Goal: Task Accomplishment & Management: Manage account settings

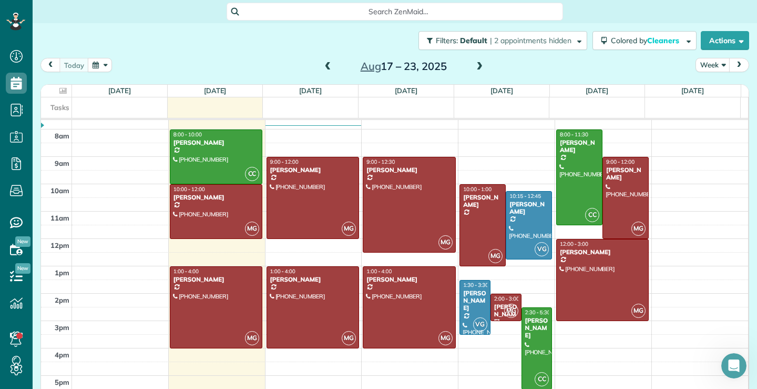
scroll to position [1418, 0]
click at [403, 218] on div at bounding box center [409, 204] width 92 height 95
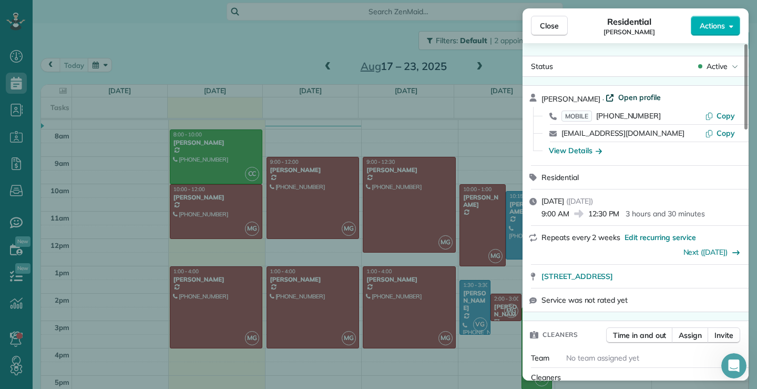
click at [626, 96] on span "Open profile" at bounding box center [640, 97] width 43 height 11
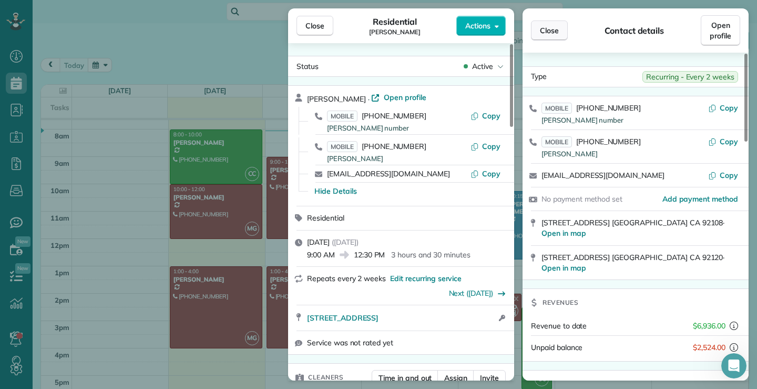
click at [559, 28] on span "Close" at bounding box center [549, 30] width 19 height 11
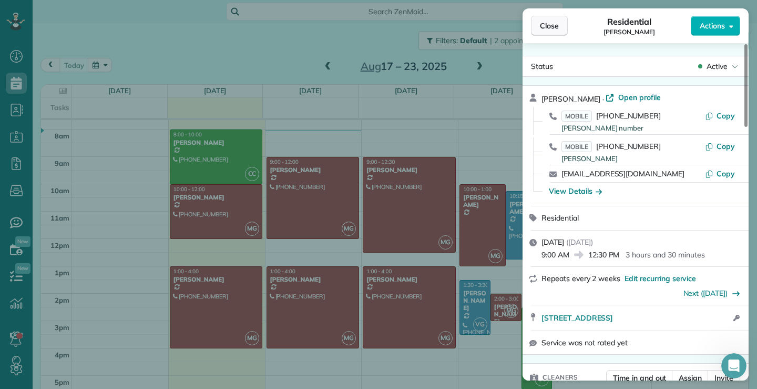
click at [558, 25] on span "Close" at bounding box center [549, 26] width 19 height 11
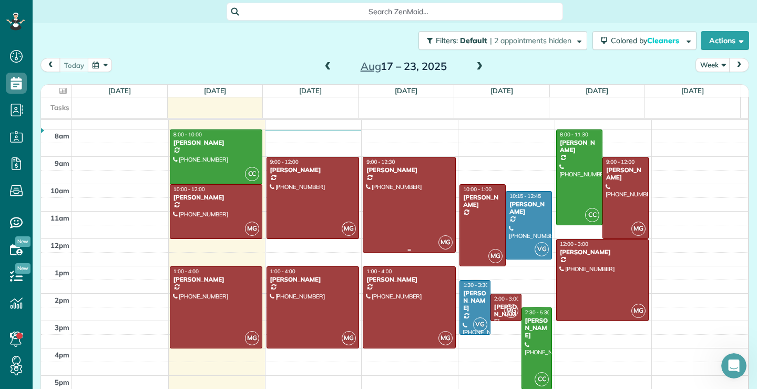
click at [420, 203] on div at bounding box center [409, 204] width 92 height 95
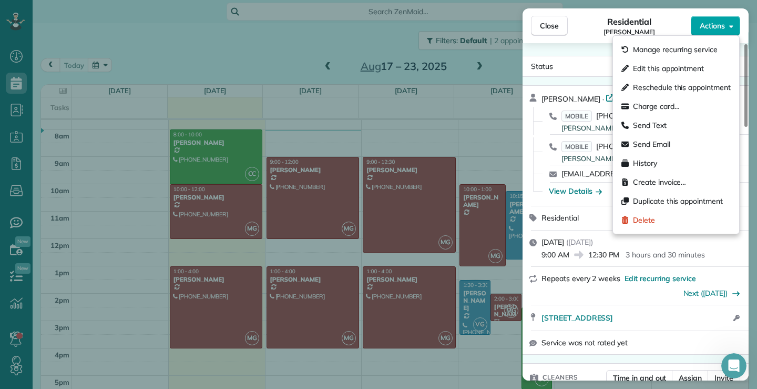
click at [726, 20] on button "Actions" at bounding box center [715, 26] width 49 height 20
click at [674, 69] on span "Edit this appointment" at bounding box center [668, 68] width 71 height 11
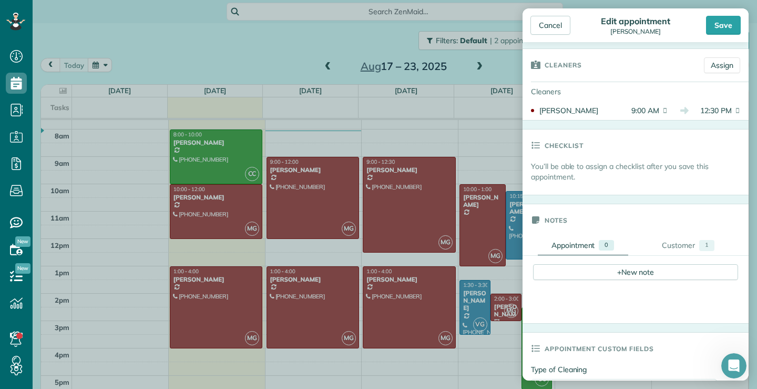
scroll to position [210, 0]
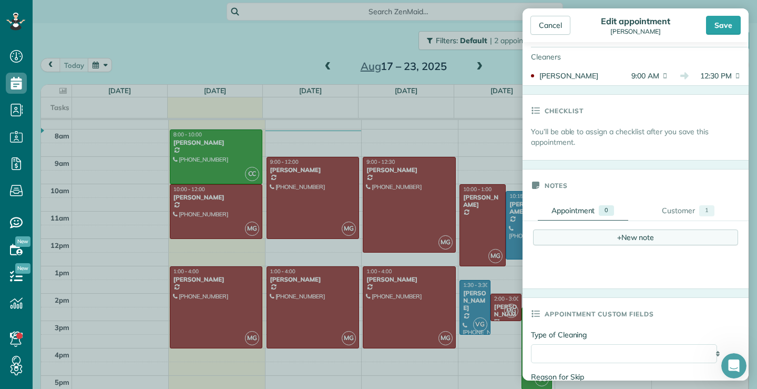
click at [575, 237] on div "+ New note" at bounding box center [635, 237] width 205 height 16
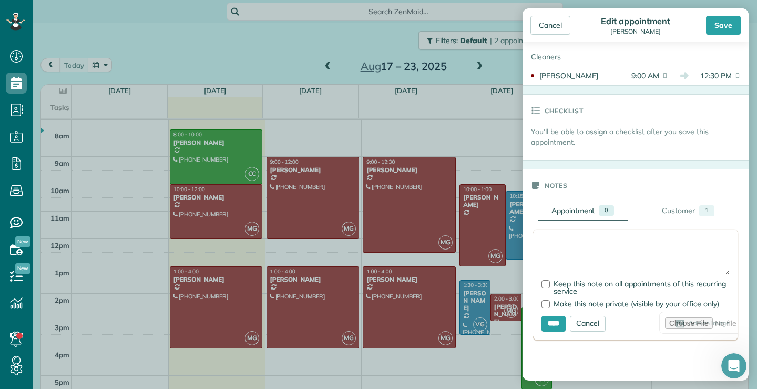
click at [577, 239] on textarea at bounding box center [636, 256] width 188 height 37
type textarea "**********"
click at [729, 19] on div "Save" at bounding box center [723, 25] width 35 height 19
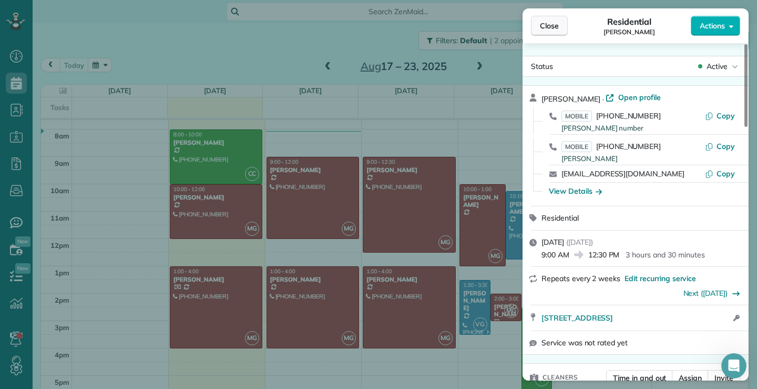
click at [557, 29] on span "Close" at bounding box center [549, 26] width 19 height 11
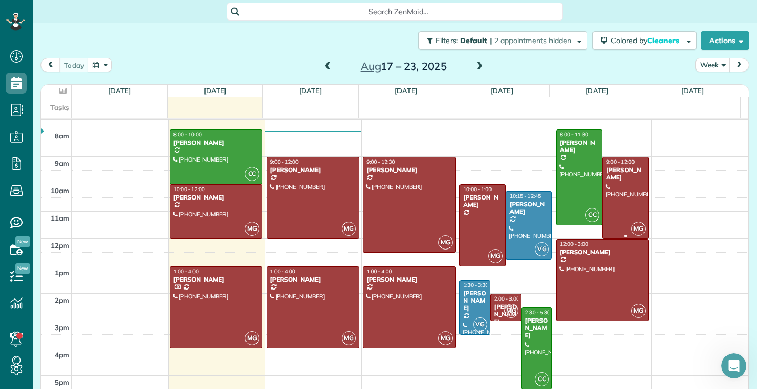
click at [611, 198] on div at bounding box center [625, 197] width 45 height 81
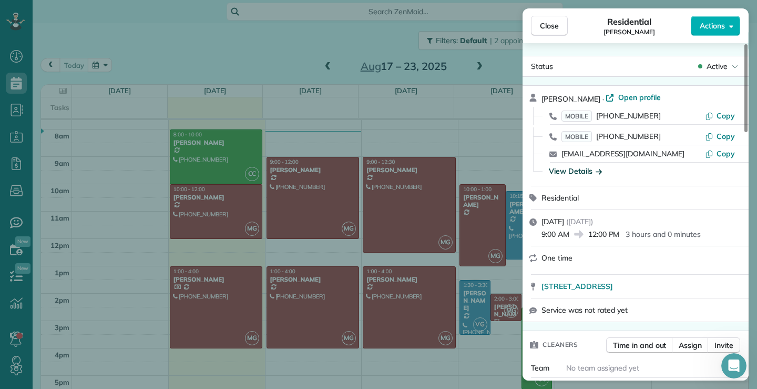
click at [581, 173] on div "View Details" at bounding box center [575, 171] width 53 height 11
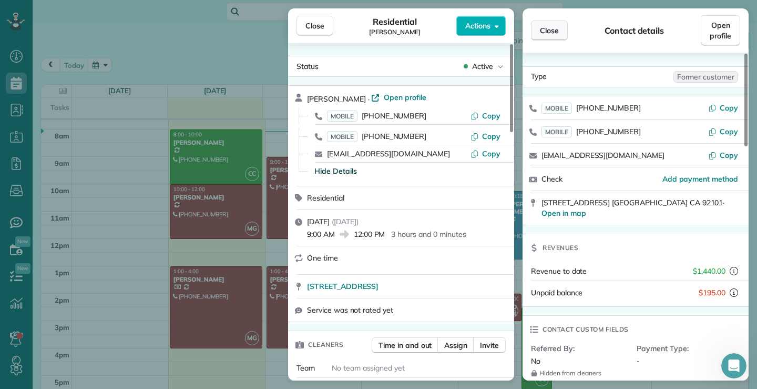
click at [552, 28] on span "Close" at bounding box center [549, 30] width 19 height 11
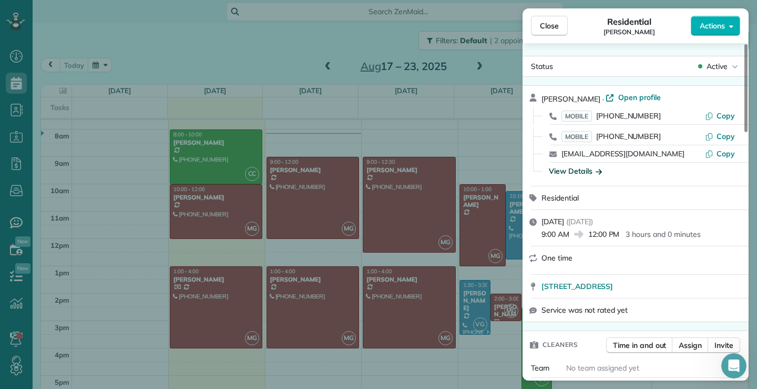
click at [571, 170] on div "View Details" at bounding box center [575, 171] width 53 height 11
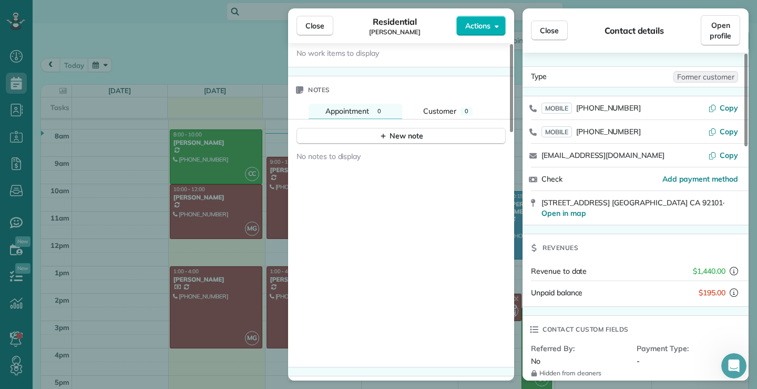
scroll to position [465, 0]
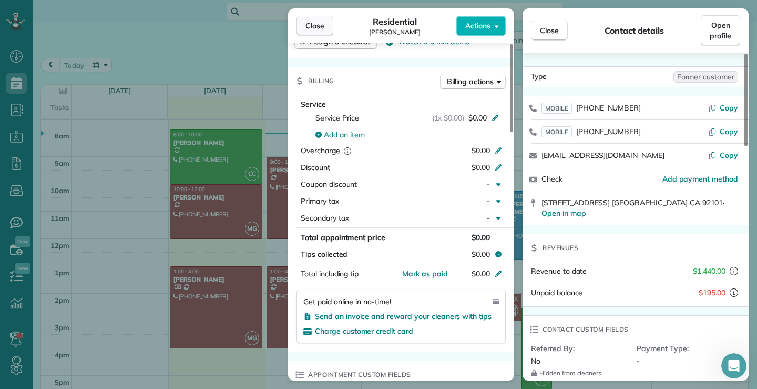
click at [326, 24] on button "Close" at bounding box center [315, 26] width 37 height 20
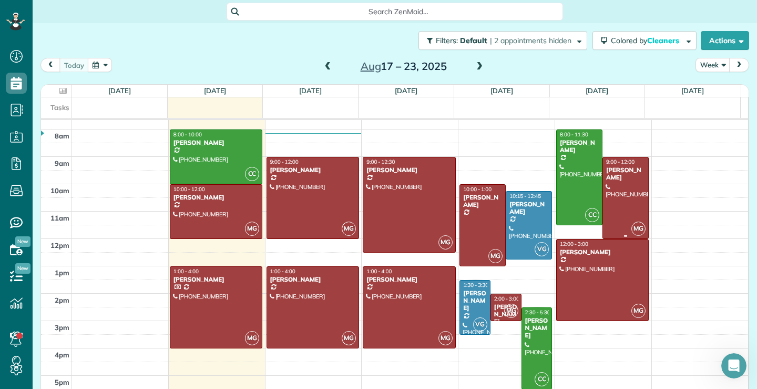
click at [614, 199] on div at bounding box center [625, 197] width 45 height 81
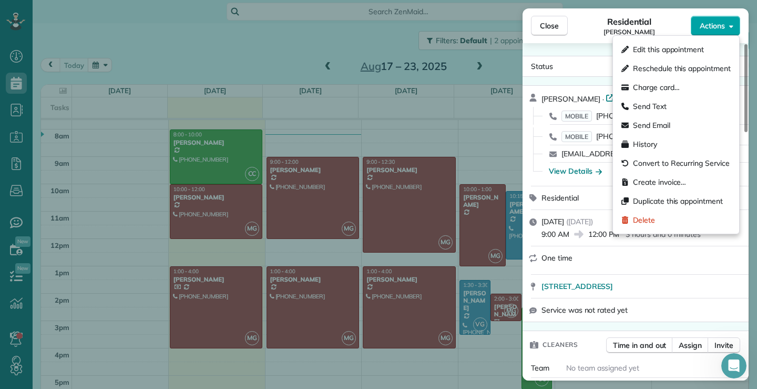
click at [732, 25] on icon "button" at bounding box center [731, 26] width 4 height 8
click at [667, 48] on span "Edit this appointment" at bounding box center [668, 49] width 71 height 11
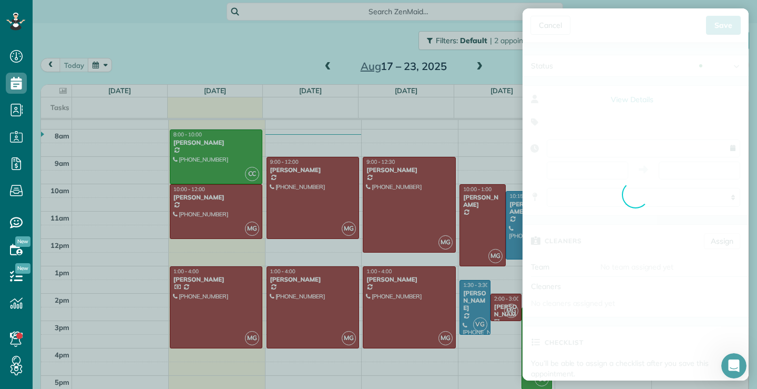
type input "**********"
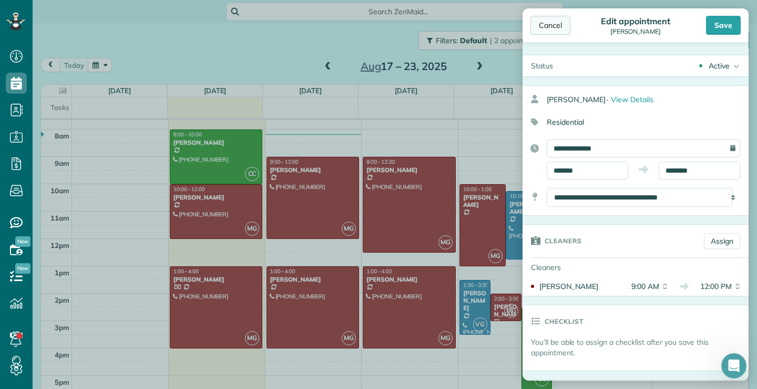
click at [552, 23] on div "Cancel" at bounding box center [551, 25] width 40 height 19
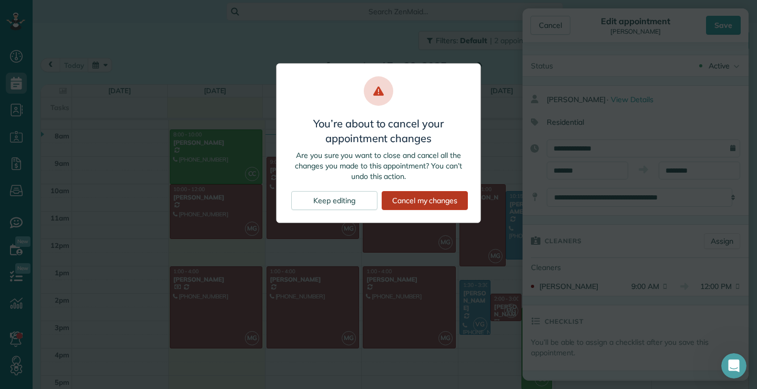
click at [403, 201] on div "Cancel my changes" at bounding box center [425, 200] width 86 height 19
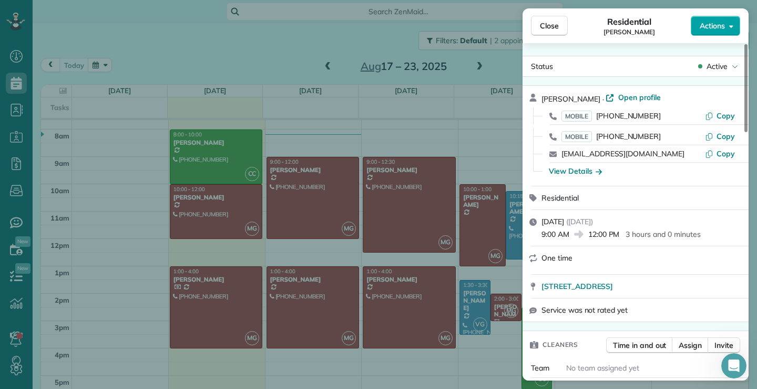
click at [733, 24] on icon "button" at bounding box center [731, 26] width 4 height 8
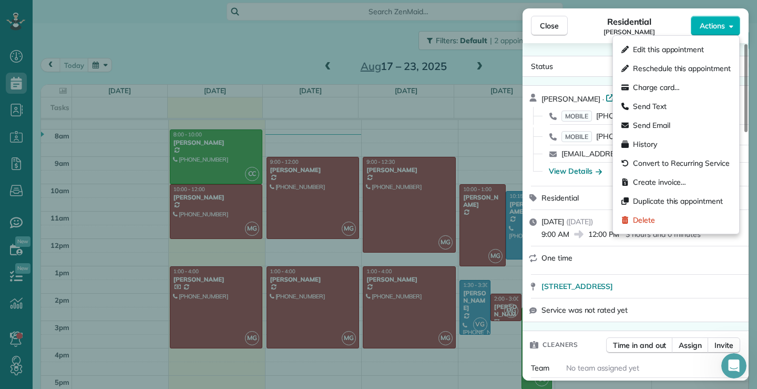
click at [593, 32] on div "Residential Joan Bridges" at bounding box center [629, 25] width 123 height 21
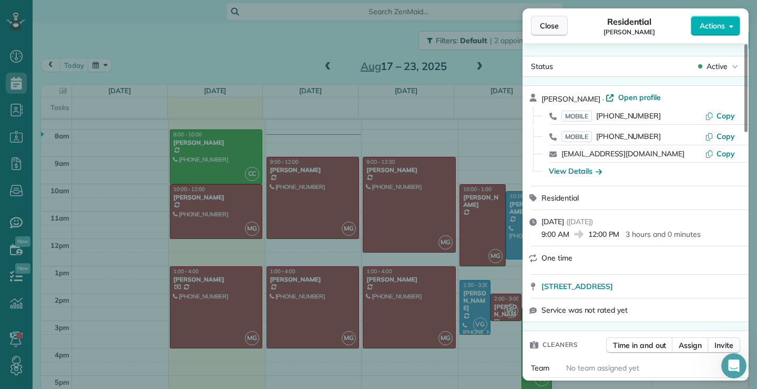
click at [552, 16] on button "Close" at bounding box center [549, 26] width 37 height 20
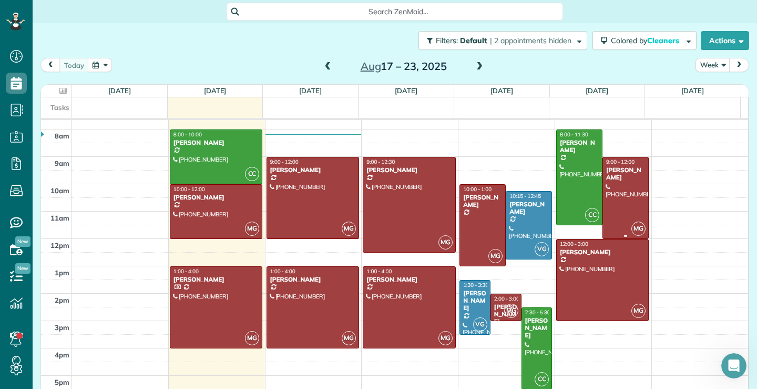
click at [614, 188] on div at bounding box center [625, 197] width 45 height 81
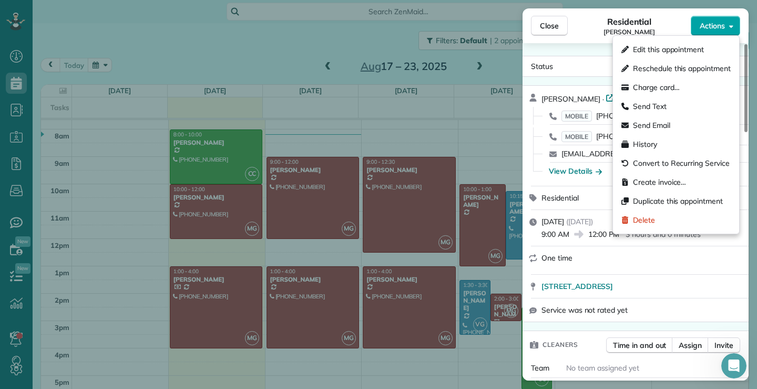
click at [726, 25] on button "Actions" at bounding box center [715, 26] width 49 height 20
click at [584, 57] on div "Status Active" at bounding box center [636, 66] width 226 height 21
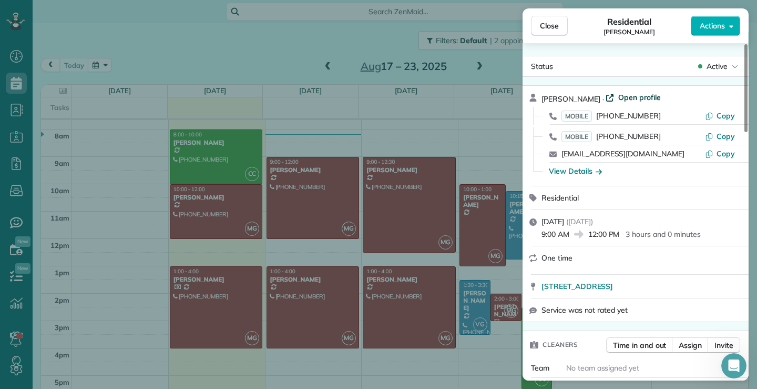
click at [621, 96] on span "Open profile" at bounding box center [640, 97] width 43 height 11
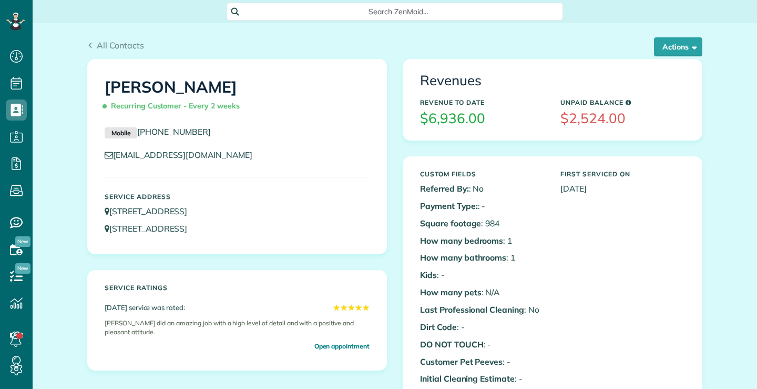
scroll to position [5, 5]
click at [692, 47] on span "button" at bounding box center [693, 47] width 8 height 8
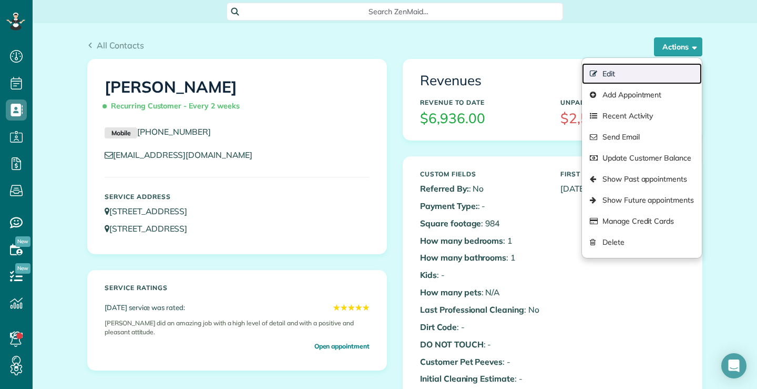
click at [598, 74] on link "Edit" at bounding box center [642, 73] width 120 height 21
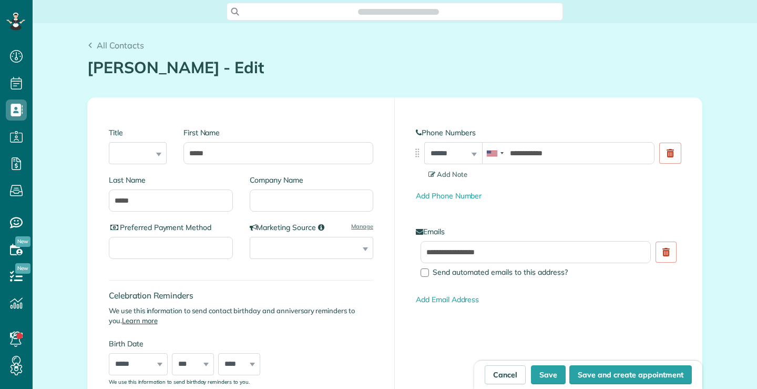
scroll to position [5, 5]
type input "**********"
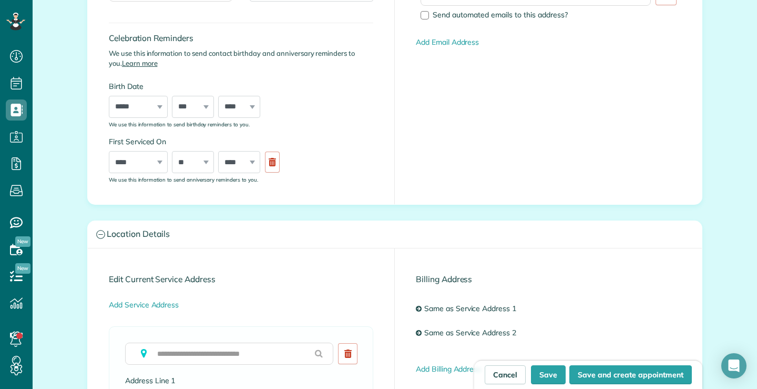
scroll to position [0, 0]
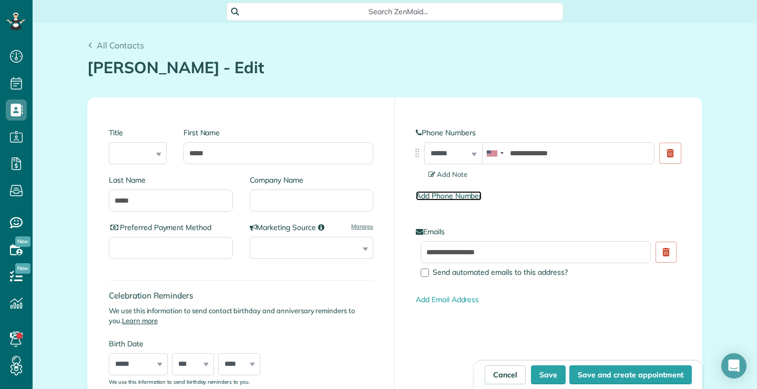
click at [444, 194] on link "Add Phone Number" at bounding box center [449, 195] width 66 height 9
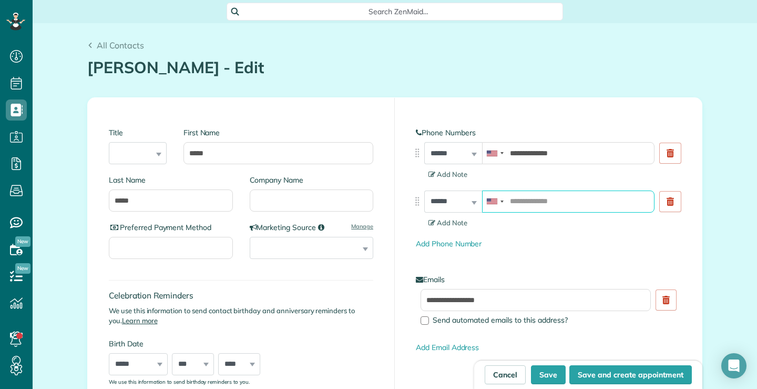
click at [571, 202] on input "tel" at bounding box center [568, 201] width 173 height 22
type input "**********"
click at [448, 223] on span "Add Note" at bounding box center [448, 222] width 39 height 8
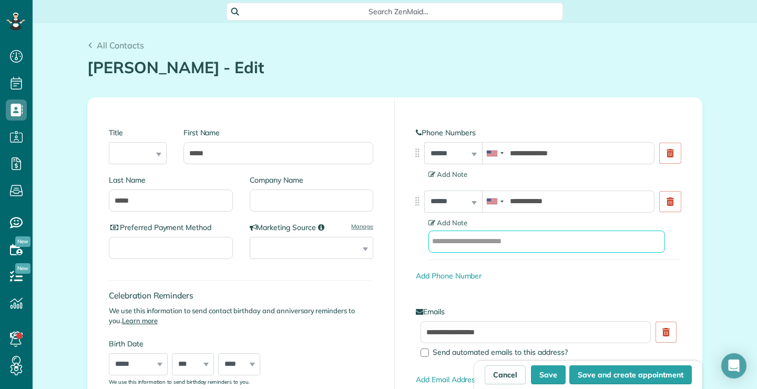
click at [486, 240] on input "text" at bounding box center [547, 241] width 237 height 22
type input "**********"
click at [443, 174] on span "Add Note" at bounding box center [448, 174] width 39 height 8
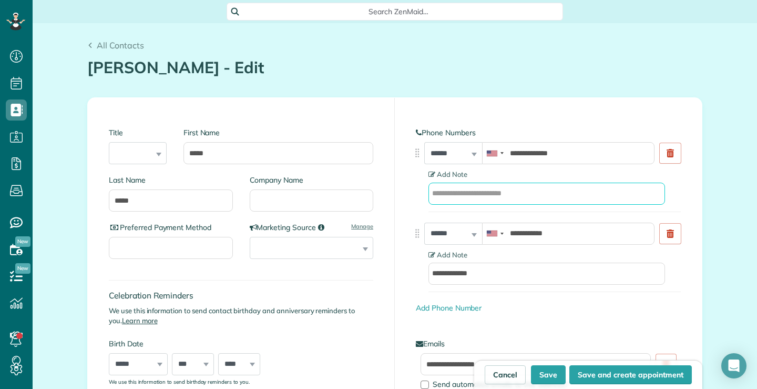
click at [464, 192] on input "text" at bounding box center [547, 194] width 237 height 22
type input "*****"
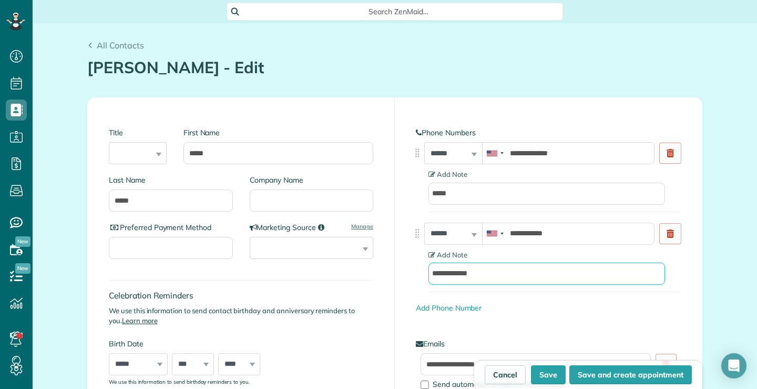
click at [500, 276] on input "**********" at bounding box center [547, 273] width 237 height 22
type input "**********"
click at [548, 374] on button "Save" at bounding box center [548, 374] width 35 height 19
type input "**********"
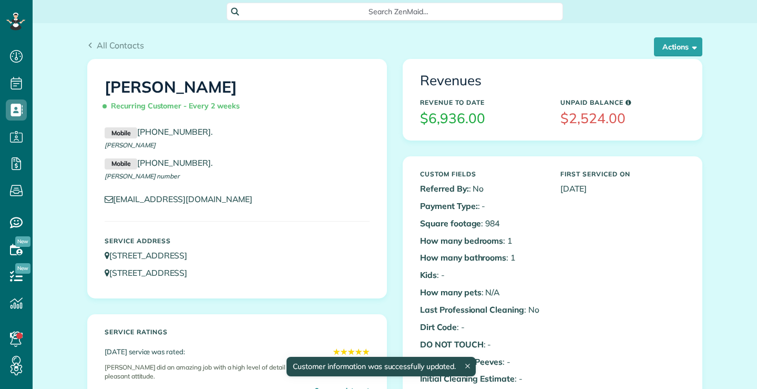
scroll to position [5, 5]
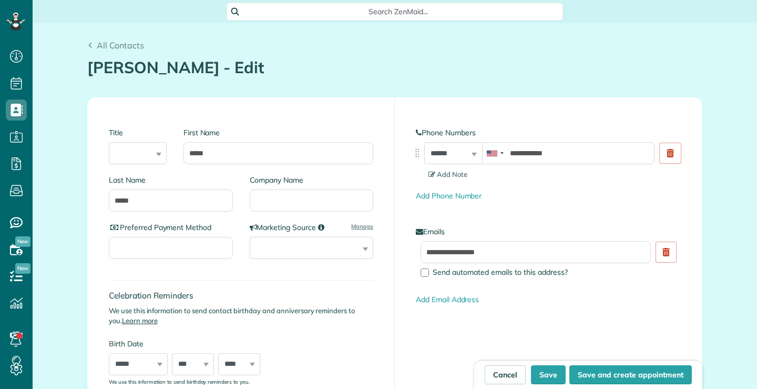
scroll to position [5, 5]
type input "**********"
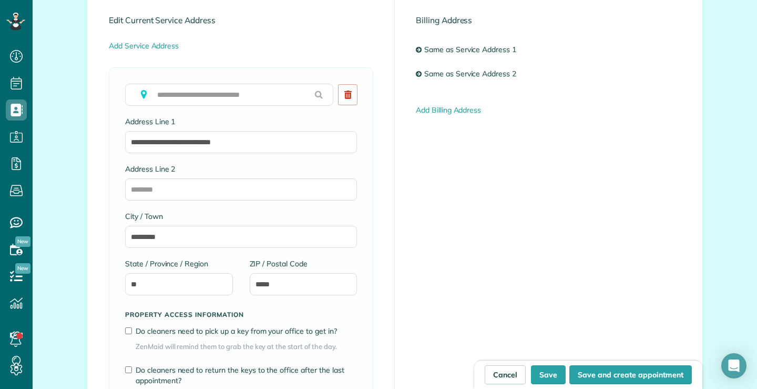
scroll to position [526, 0]
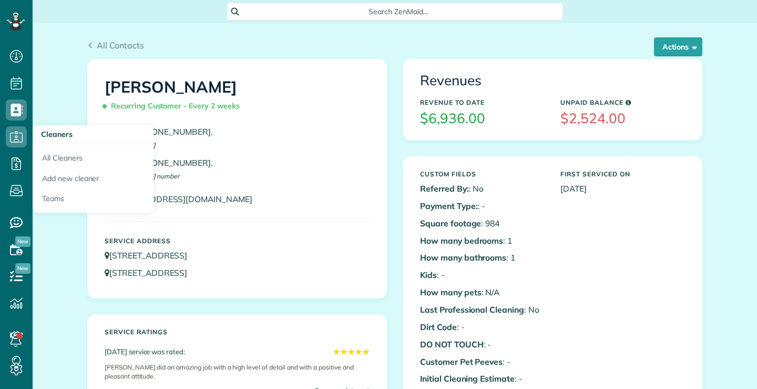
scroll to position [5, 5]
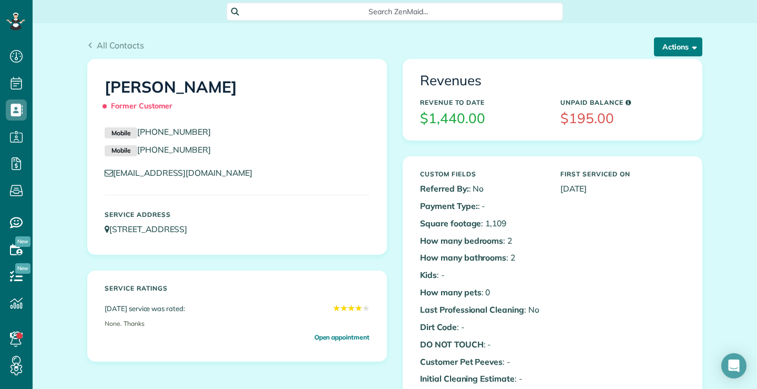
click at [689, 48] on span "button" at bounding box center [693, 47] width 8 height 8
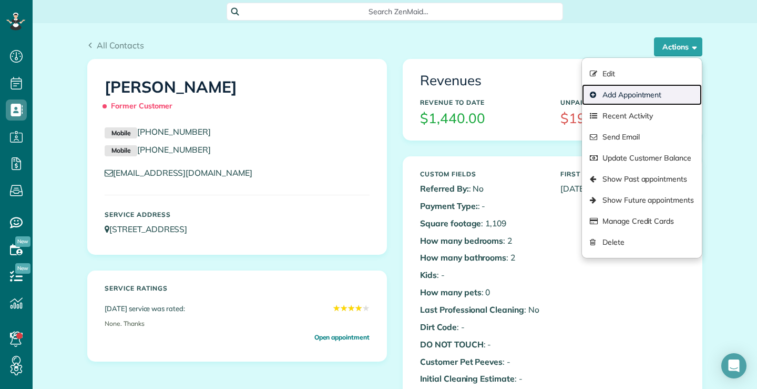
click at [631, 94] on link "Add Appointment" at bounding box center [642, 94] width 120 height 21
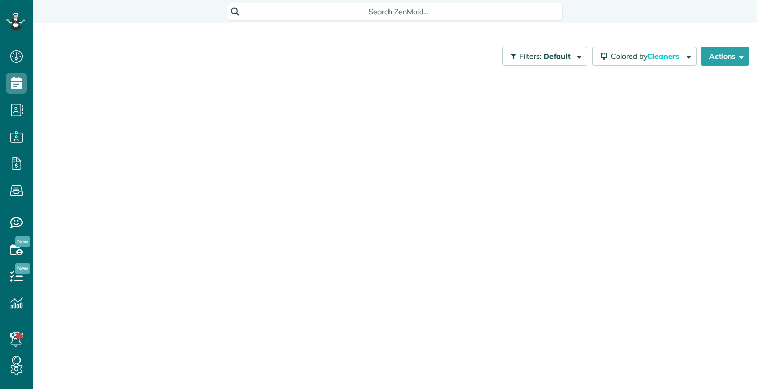
scroll to position [5, 5]
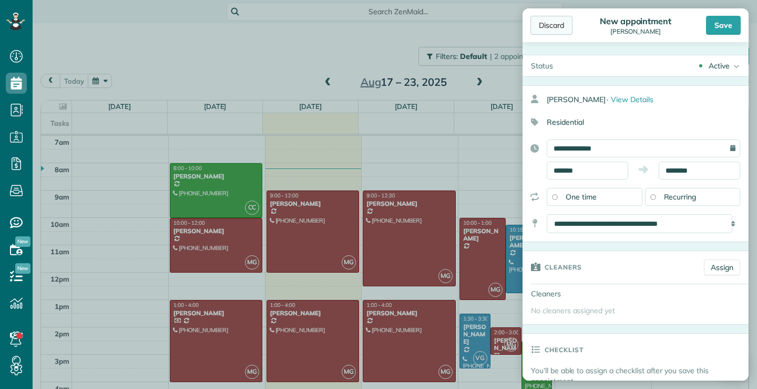
click at [562, 24] on div "Discard" at bounding box center [552, 25] width 42 height 19
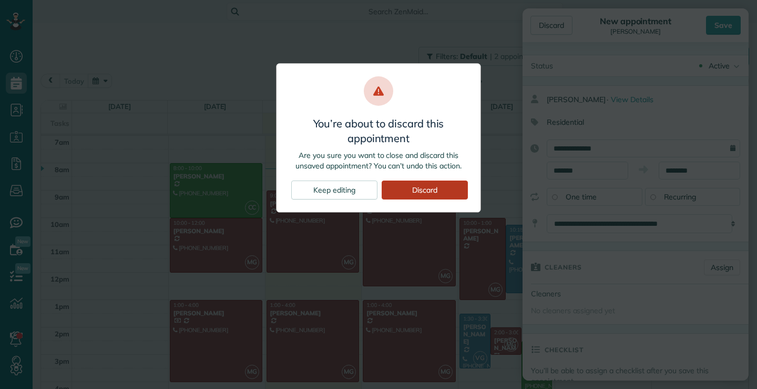
click at [431, 189] on div "Discard" at bounding box center [425, 189] width 86 height 19
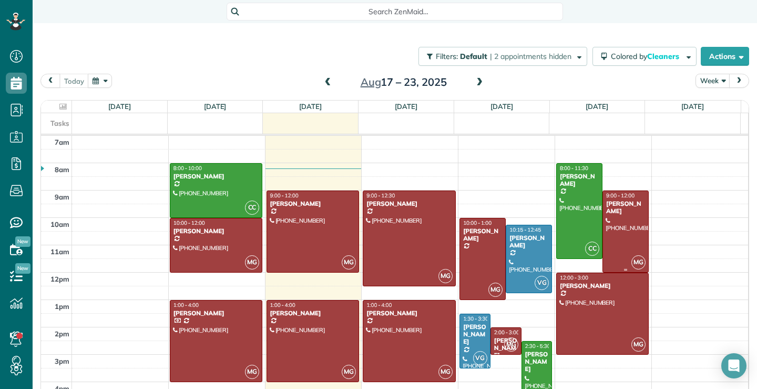
click at [619, 232] on div at bounding box center [625, 231] width 45 height 81
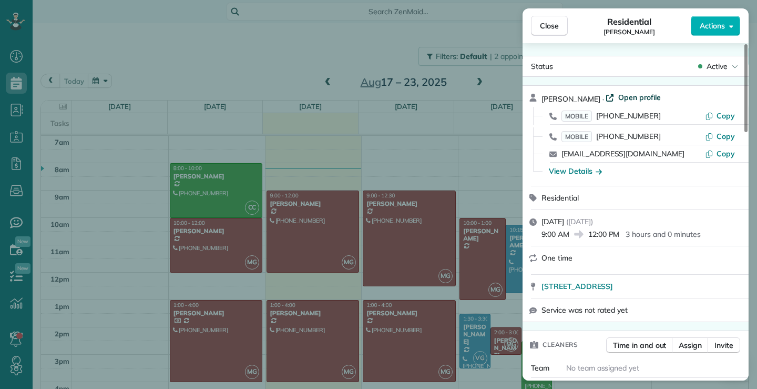
click at [623, 96] on span "Open profile" at bounding box center [640, 97] width 43 height 11
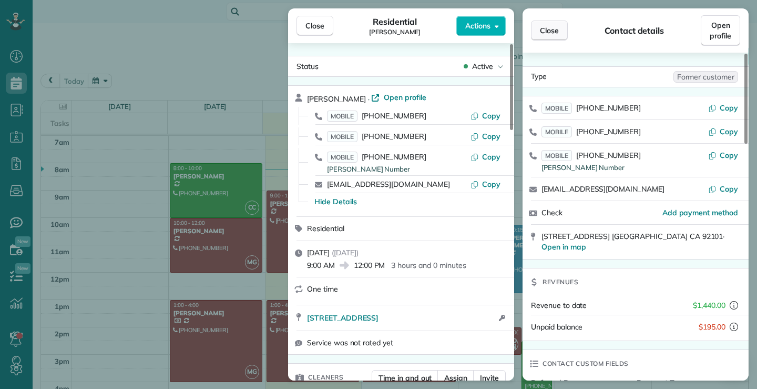
click at [546, 27] on span "Close" at bounding box center [549, 30] width 19 height 11
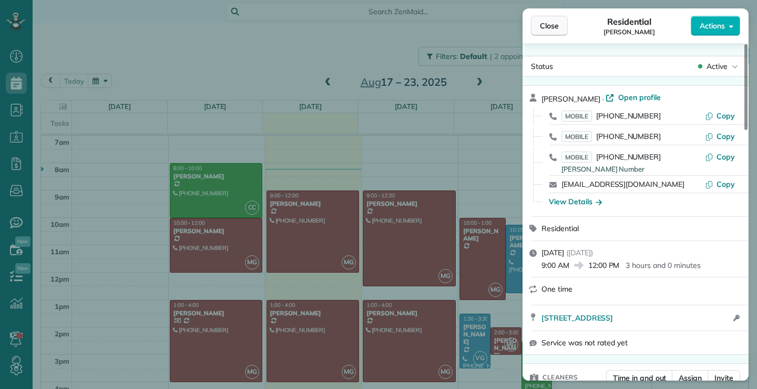
click at [547, 26] on span "Close" at bounding box center [549, 26] width 19 height 11
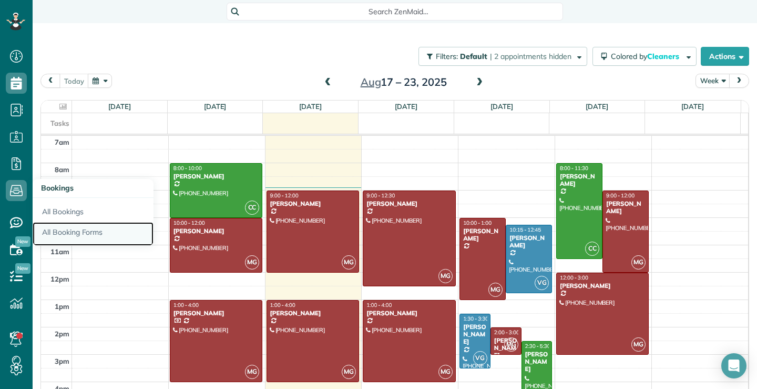
click at [78, 231] on link "All Booking Forms" at bounding box center [93, 234] width 121 height 24
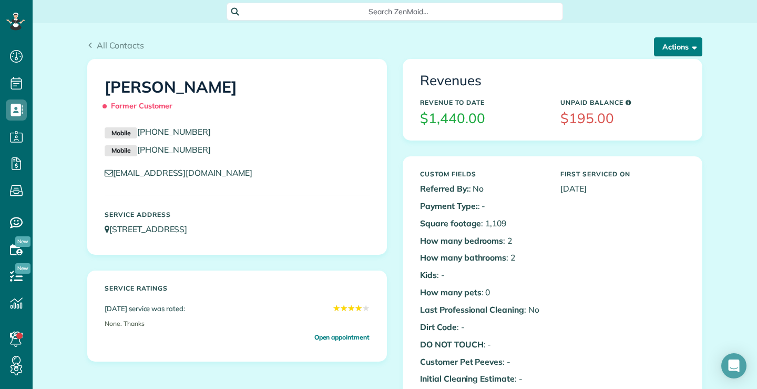
click at [692, 45] on span "button" at bounding box center [693, 47] width 8 height 8
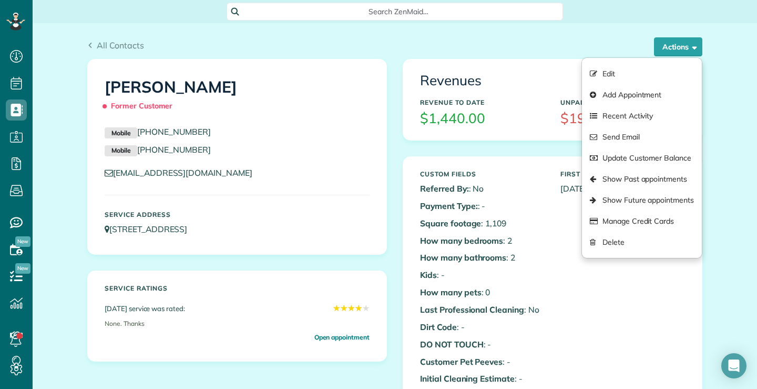
click at [501, 16] on span "Search ZenMaid…" at bounding box center [399, 11] width 320 height 11
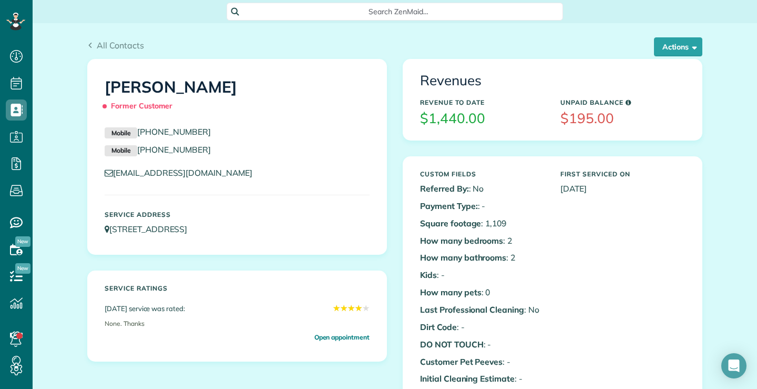
click at [607, 10] on html "Dashboard Scheduling Calendar View List View Dispatch View - Weekly scheduling …" at bounding box center [378, 194] width 757 height 389
click at [690, 49] on span "button" at bounding box center [693, 47] width 8 height 8
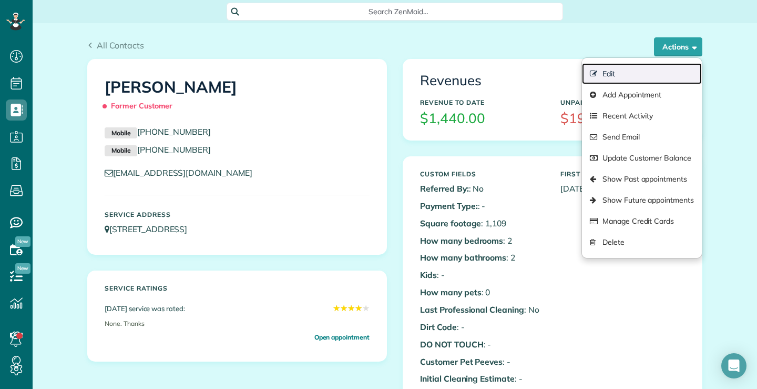
click at [616, 72] on link "Edit" at bounding box center [642, 73] width 120 height 21
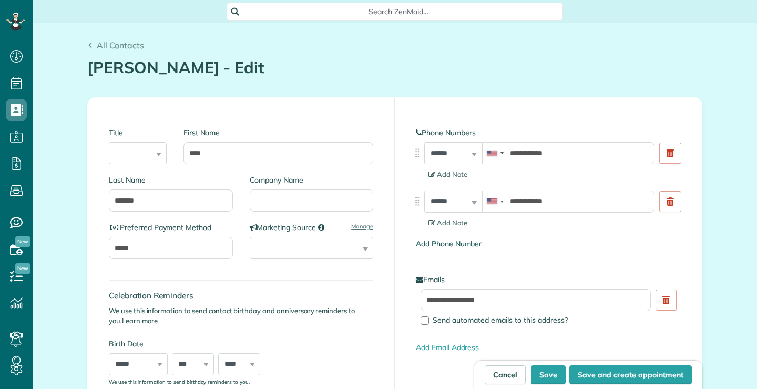
scroll to position [5, 5]
type input "**********"
click at [444, 245] on link "Add Phone Number" at bounding box center [449, 243] width 66 height 9
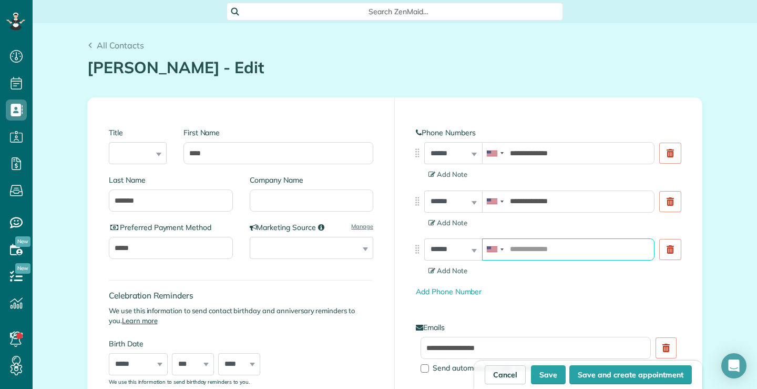
click at [518, 248] on input "tel" at bounding box center [568, 249] width 173 height 22
type input "**********"
click at [450, 270] on span "Add Note" at bounding box center [448, 270] width 39 height 8
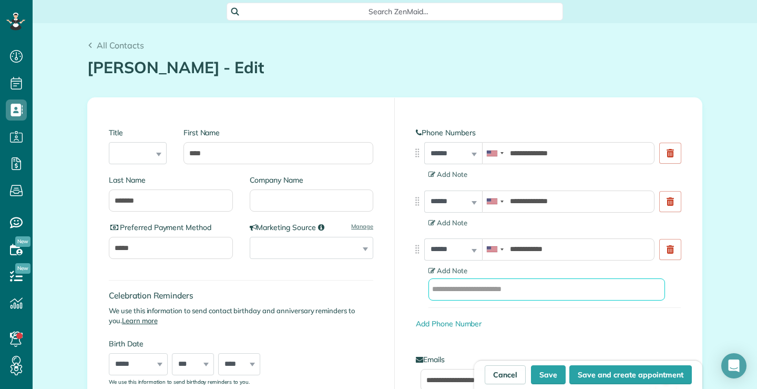
click at [449, 294] on input "text" at bounding box center [547, 289] width 237 height 22
type input "**********"
click at [581, 331] on div "**********" at bounding box center [548, 276] width 307 height 356
click at [543, 370] on button "Save" at bounding box center [548, 374] width 35 height 19
type input "**********"
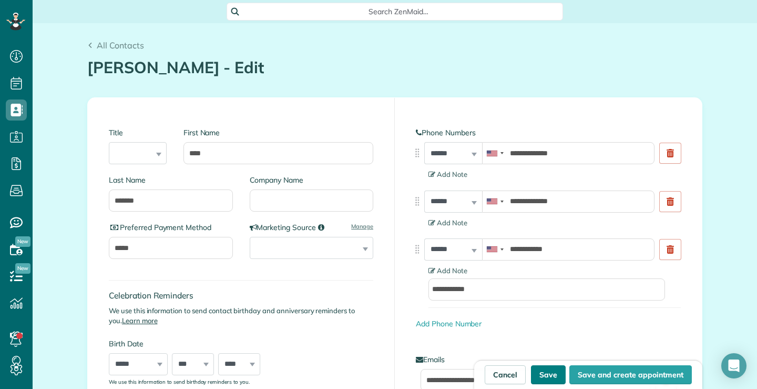
type input "**********"
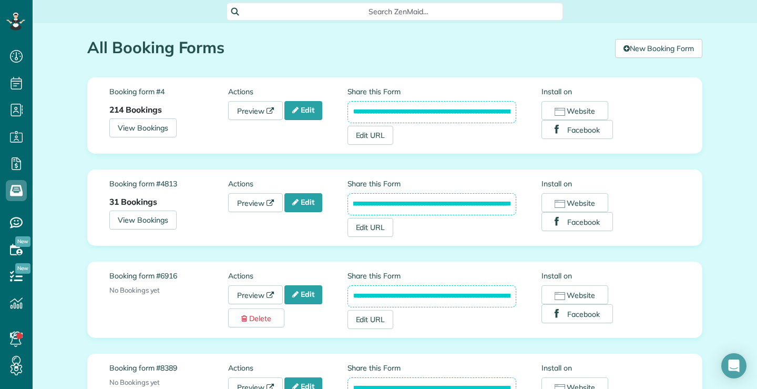
scroll to position [0, 117]
drag, startPoint x: 349, startPoint y: 204, endPoint x: 505, endPoint y: 205, distance: 156.7
click at [505, 205] on input "**********" at bounding box center [432, 204] width 169 height 22
